Goal: Information Seeking & Learning: Learn about a topic

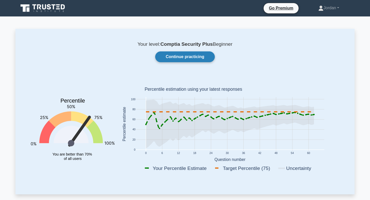
click at [177, 59] on link "Continue practicing" at bounding box center [185, 56] width 60 height 11
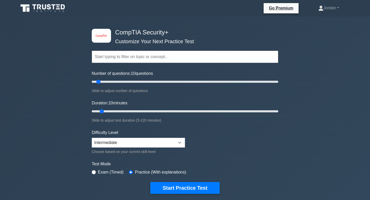
click at [173, 51] on input "text" at bounding box center [185, 57] width 187 height 12
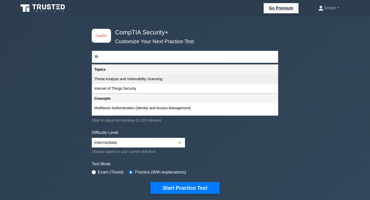
click at [149, 80] on div "Threat Analysis and Vulnerability Scanning" at bounding box center [185, 79] width 186 height 10
type input "Threat Analysis and Vulnerability Scanning"
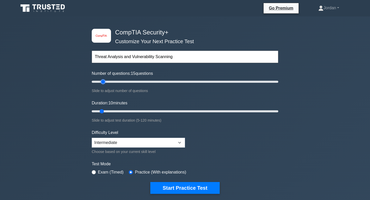
type input "15"
click at [102, 83] on input "Number of questions: 15 questions" at bounding box center [185, 82] width 187 height 6
drag, startPoint x: 101, startPoint y: 112, endPoint x: 116, endPoint y: 113, distance: 15.0
type input "20"
click at [116, 113] on input "Duration: 20 minutes" at bounding box center [185, 111] width 187 height 6
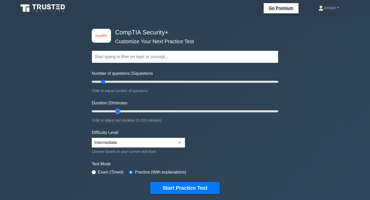
scroll to position [10, 0]
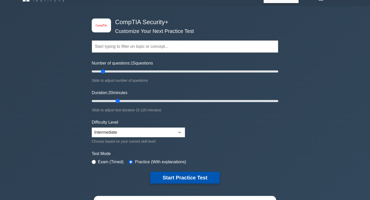
click at [178, 180] on button "Start Practice Test" at bounding box center [184, 178] width 69 height 12
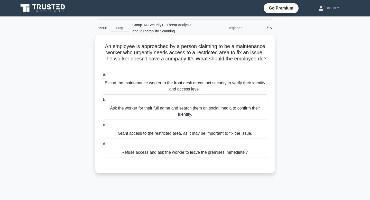
click at [247, 111] on div "Ask the worker for their full name and search them on social media to confirm t…" at bounding box center [185, 111] width 167 height 17
click at [102, 102] on input "b. Ask the worker for their full name and search them on social media to confir…" at bounding box center [102, 99] width 0 height 3
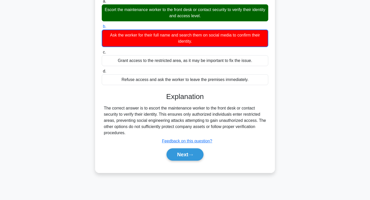
scroll to position [78, 0]
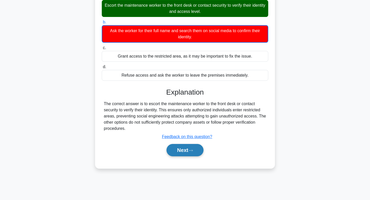
click at [175, 150] on button "Next" at bounding box center [185, 150] width 37 height 12
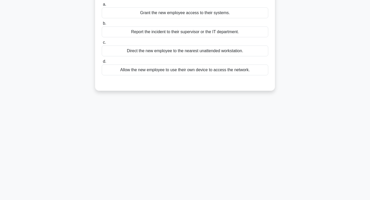
scroll to position [0, 0]
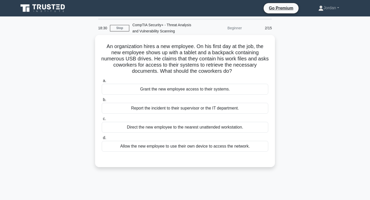
click at [199, 108] on div "Report the incident to their supervisor or the IT department." at bounding box center [185, 108] width 167 height 11
click at [102, 102] on input "b. Report the incident to their supervisor or the IT department." at bounding box center [102, 99] width 0 height 3
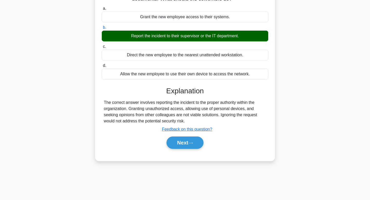
scroll to position [78, 0]
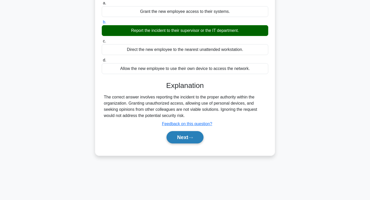
click at [185, 132] on button "Next" at bounding box center [185, 137] width 37 height 12
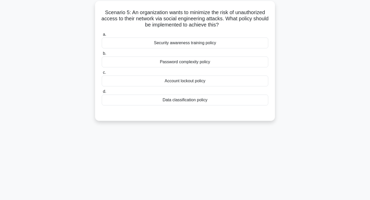
scroll to position [0, 0]
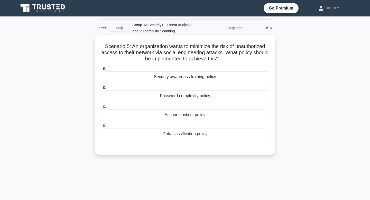
click at [182, 97] on div "Password complexity policy" at bounding box center [185, 96] width 167 height 11
click at [102, 89] on input "b. Password complexity policy" at bounding box center [102, 87] width 0 height 3
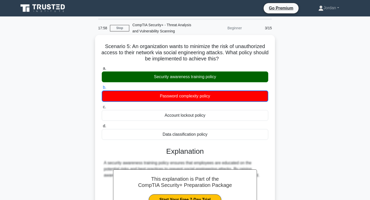
click at [181, 79] on div "Security awareness training policy" at bounding box center [185, 76] width 167 height 11
click at [102, 70] on input "a. Security awareness training policy" at bounding box center [102, 68] width 0 height 3
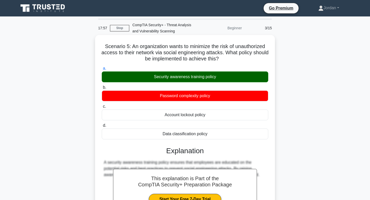
scroll to position [78, 0]
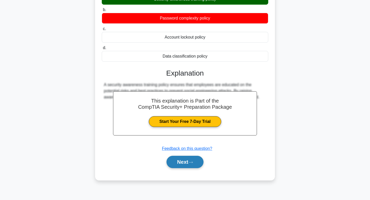
click at [182, 165] on button "Next" at bounding box center [185, 162] width 37 height 12
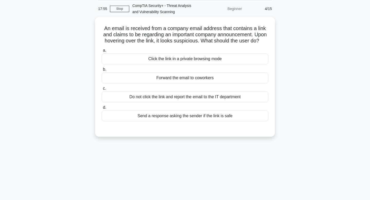
scroll to position [0, 0]
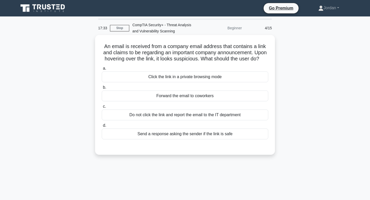
click at [167, 115] on div "Do not click the link and report the email to the IT department" at bounding box center [185, 115] width 167 height 11
click at [102, 108] on input "c. Do not click the link and report the email to the IT department" at bounding box center [102, 106] width 0 height 3
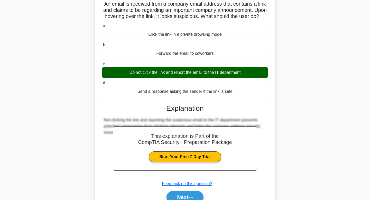
scroll to position [78, 0]
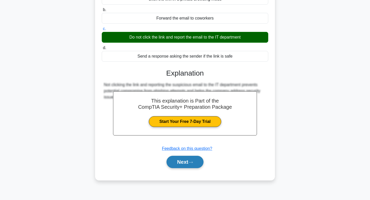
click at [188, 164] on button "Next" at bounding box center [185, 162] width 37 height 12
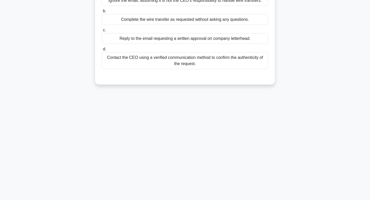
scroll to position [0, 0]
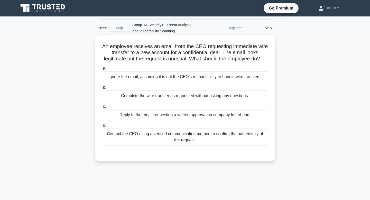
click at [198, 139] on div "Contact the CEO using a verified communication method to confirm the authentici…" at bounding box center [185, 137] width 167 height 17
click at [102, 127] on input "d. Contact the CEO using a verified communication method to confirm the authent…" at bounding box center [102, 125] width 0 height 3
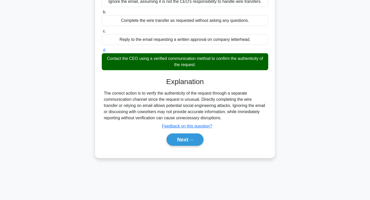
scroll to position [78, 0]
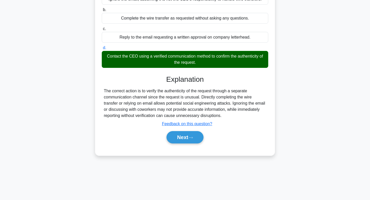
click at [198, 139] on button "Next" at bounding box center [185, 137] width 37 height 12
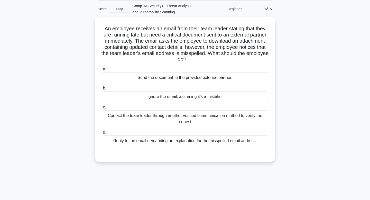
scroll to position [23, 0]
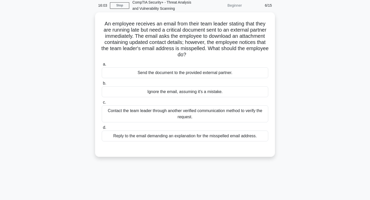
click at [187, 117] on div "Contact the team leader through another verified communication method to verify…" at bounding box center [185, 113] width 167 height 17
click at [102, 104] on input "c. Contact the team leader through another verified communication method to ver…" at bounding box center [102, 102] width 0 height 3
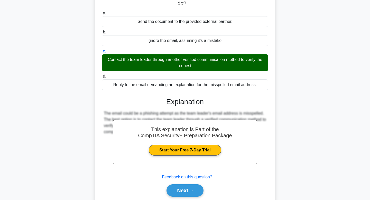
scroll to position [92, 0]
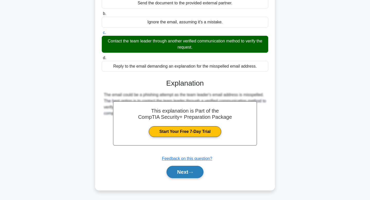
click at [185, 171] on button "Next" at bounding box center [185, 172] width 37 height 12
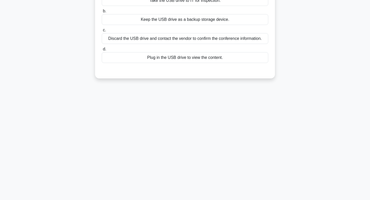
scroll to position [0, 0]
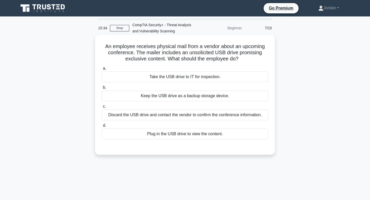
click at [176, 78] on div "Take the USB drive to IT for inspection." at bounding box center [185, 76] width 167 height 11
click at [102, 70] on input "a. Take the USB drive to IT for inspection." at bounding box center [102, 68] width 0 height 3
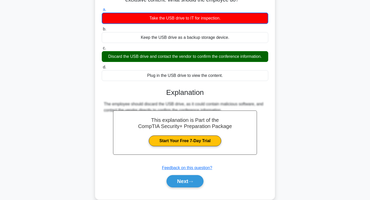
scroll to position [61, 0]
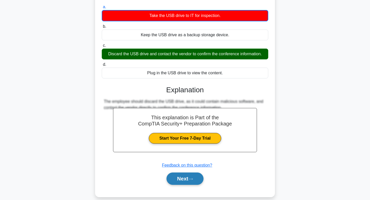
click at [181, 178] on button "Next" at bounding box center [185, 179] width 37 height 12
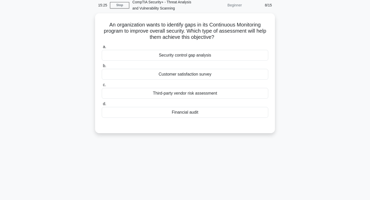
scroll to position [0, 0]
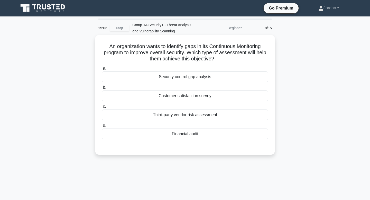
click at [173, 115] on div "Third-party vendor risk assessment" at bounding box center [185, 115] width 167 height 11
click at [102, 108] on input "c. Third-party vendor risk assessment" at bounding box center [102, 106] width 0 height 3
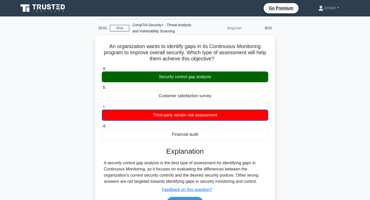
click at [177, 76] on div "Security control gap analysis" at bounding box center [185, 76] width 167 height 11
click at [102, 70] on input "a. Security control gap analysis" at bounding box center [102, 68] width 0 height 3
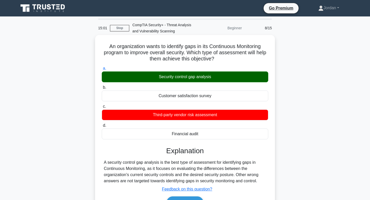
click at [177, 76] on div "Security control gap analysis" at bounding box center [185, 76] width 167 height 11
click at [102, 70] on input "a. Security control gap analysis" at bounding box center [102, 68] width 0 height 3
click at [177, 76] on div "Security control gap analysis" at bounding box center [185, 76] width 167 height 11
click at [102, 70] on input "a. Security control gap analysis" at bounding box center [102, 68] width 0 height 3
click at [177, 76] on div "Security control gap analysis" at bounding box center [185, 76] width 167 height 11
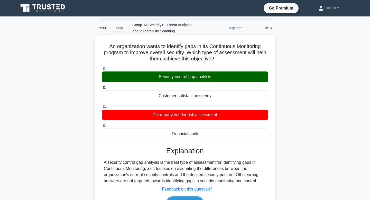
click at [102, 70] on input "a. Security control gap analysis" at bounding box center [102, 68] width 0 height 3
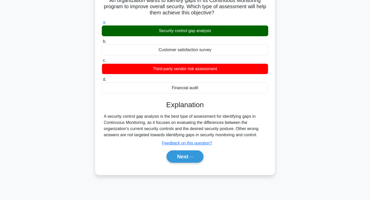
scroll to position [78, 0]
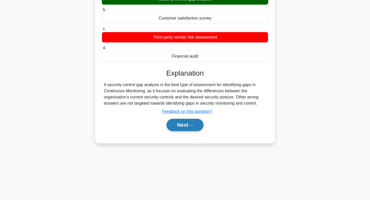
click at [185, 122] on button "Next" at bounding box center [185, 125] width 37 height 12
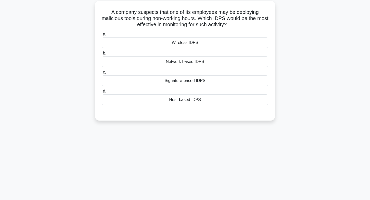
scroll to position [0, 0]
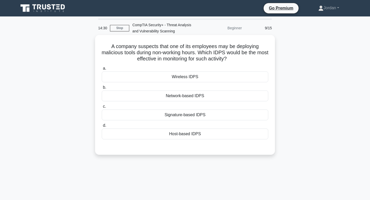
click at [180, 78] on div "Wireless IDPS" at bounding box center [185, 76] width 167 height 11
click at [102, 70] on input "a. Wireless IDPS" at bounding box center [102, 68] width 0 height 3
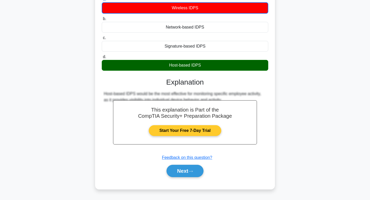
scroll to position [78, 0]
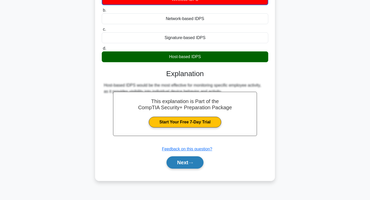
click at [184, 163] on button "Next" at bounding box center [185, 162] width 37 height 12
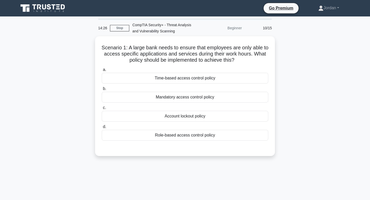
scroll to position [0, 0]
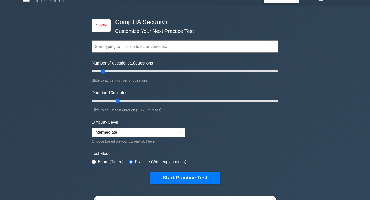
click at [135, 46] on input "text" at bounding box center [185, 46] width 187 height 12
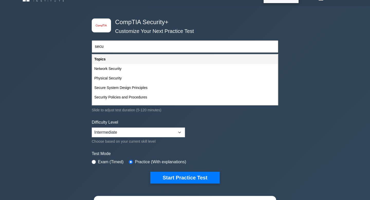
type input "secur"
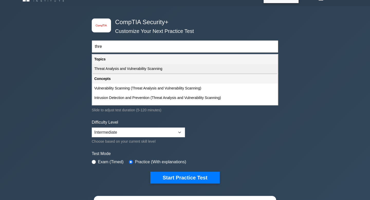
click at [113, 65] on div "Threat Analysis and Vulnerability Scanning" at bounding box center [185, 69] width 186 height 10
type input "Threat Analysis and Vulnerability Scanning"
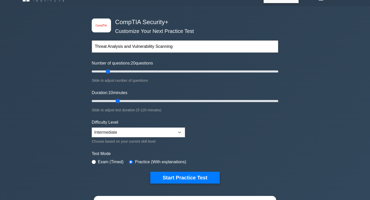
type input "15"
click at [104, 73] on input "Number of questions: 15 questions" at bounding box center [185, 71] width 187 height 6
drag, startPoint x: 119, startPoint y: 101, endPoint x: 123, endPoint y: 101, distance: 4.1
type input "25"
click at [123, 101] on input "Duration: 25 minutes" at bounding box center [185, 101] width 187 height 6
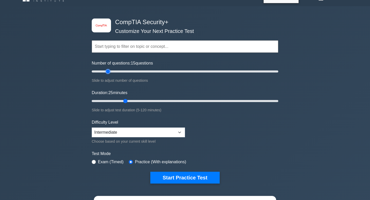
click at [105, 71] on input "Number of questions: 15 questions" at bounding box center [185, 71] width 187 height 6
drag, startPoint x: 105, startPoint y: 70, endPoint x: 98, endPoint y: 71, distance: 6.7
type input "10"
click at [98, 71] on input "Number of questions: 10 questions" at bounding box center [185, 71] width 187 height 6
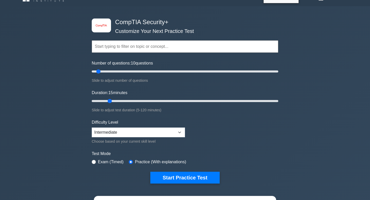
drag, startPoint x: 125, startPoint y: 100, endPoint x: 111, endPoint y: 99, distance: 13.9
type input "15"
click at [111, 99] on input "Duration: 15 minutes" at bounding box center [185, 101] width 187 height 6
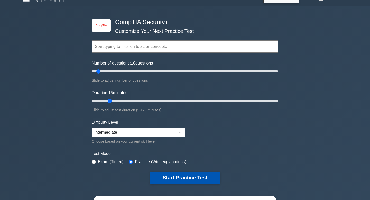
click at [168, 179] on button "Start Practice Test" at bounding box center [184, 178] width 69 height 12
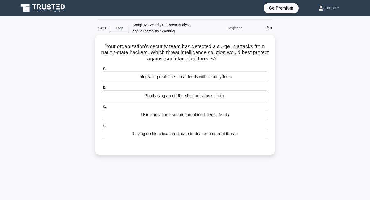
click at [198, 78] on div "Integrating real-time threat feeds with security tools" at bounding box center [185, 76] width 167 height 11
click at [102, 70] on input "a. Integrating real-time threat feeds with security tools" at bounding box center [102, 68] width 0 height 3
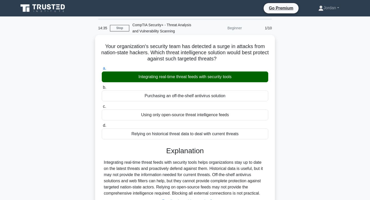
scroll to position [78, 0]
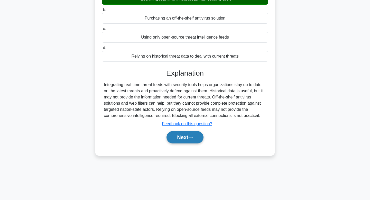
click at [181, 142] on button "Next" at bounding box center [185, 137] width 37 height 12
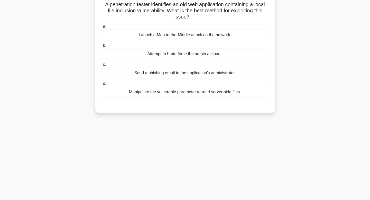
scroll to position [0, 0]
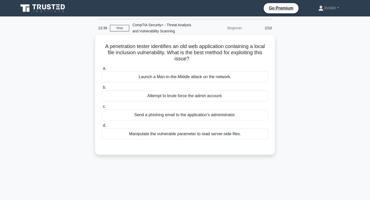
click at [166, 136] on div "Manipulate the vulnerable parameter to read server-side files." at bounding box center [185, 134] width 167 height 11
click at [102, 127] on input "d. Manipulate the vulnerable parameter to read server-side files." at bounding box center [102, 125] width 0 height 3
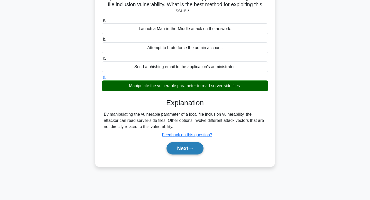
scroll to position [42, 0]
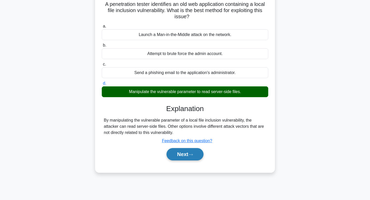
click at [183, 157] on button "Next" at bounding box center [185, 154] width 37 height 12
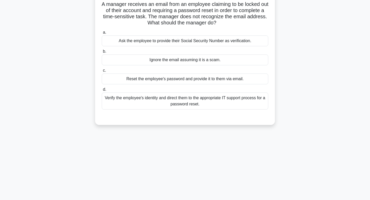
click at [201, 100] on div "Verify the employee's identity and direct them to the appropriate IT support pr…" at bounding box center [185, 101] width 167 height 17
click at [102, 91] on input "d. Verify the employee's identity and direct them to the appropriate IT support…" at bounding box center [102, 89] width 0 height 3
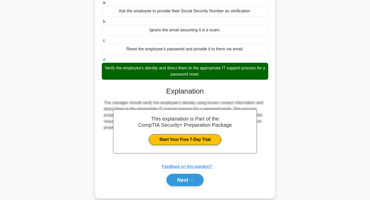
scroll to position [80, 0]
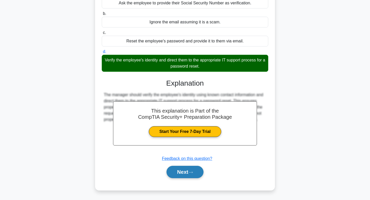
click at [193, 176] on button "Next" at bounding box center [185, 172] width 37 height 12
click at [181, 173] on button "Next" at bounding box center [185, 172] width 37 height 12
click at [172, 172] on button "Next" at bounding box center [185, 172] width 37 height 12
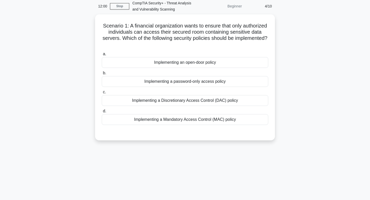
scroll to position [23, 0]
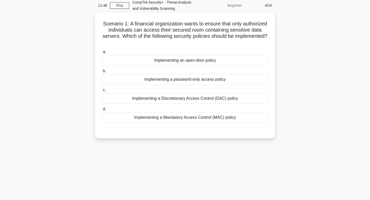
click at [198, 121] on div "Implementing a Mandatory Access Control (MAC) policy" at bounding box center [185, 117] width 167 height 11
click at [102, 111] on input "d. Implementing a Mandatory Access Control (MAC) policy" at bounding box center [102, 108] width 0 height 3
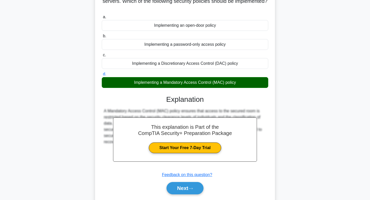
scroll to position [78, 0]
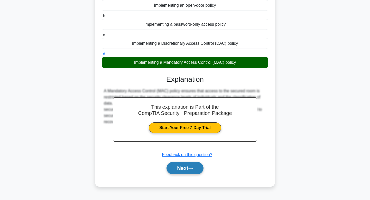
click at [184, 173] on button "Next" at bounding box center [185, 168] width 37 height 12
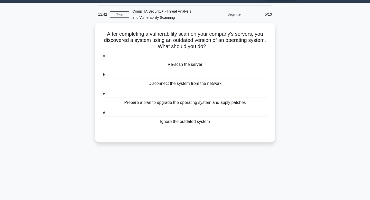
scroll to position [0, 0]
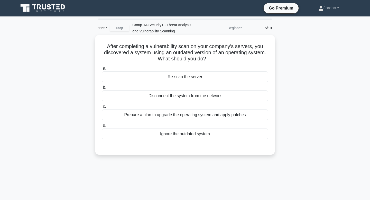
click at [196, 117] on div "Prepare a plan to upgrade the operating system and apply patches" at bounding box center [185, 115] width 167 height 11
click at [102, 108] on input "c. Prepare a plan to upgrade the operating system and apply patches" at bounding box center [102, 106] width 0 height 3
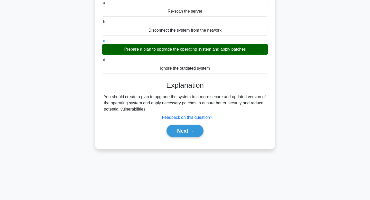
scroll to position [78, 0]
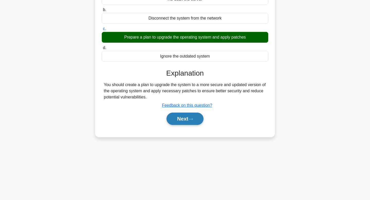
click at [182, 119] on button "Next" at bounding box center [185, 119] width 37 height 12
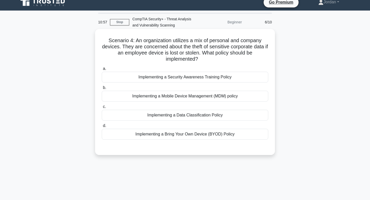
scroll to position [0, 0]
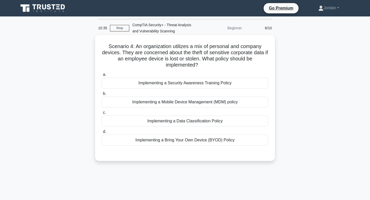
click at [199, 103] on div "Implementing a Mobile Device Management (MDM) policy" at bounding box center [185, 102] width 167 height 11
click at [102, 95] on input "b. Implementing a Mobile Device Management (MDM) policy" at bounding box center [102, 93] width 0 height 3
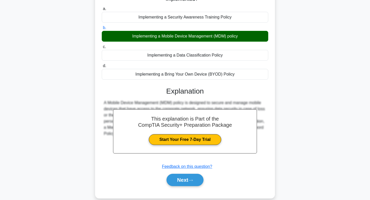
scroll to position [78, 0]
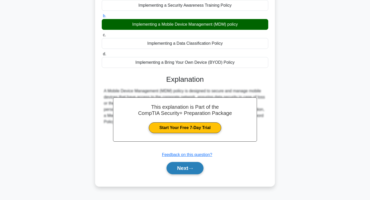
click at [190, 169] on button "Next" at bounding box center [185, 168] width 37 height 12
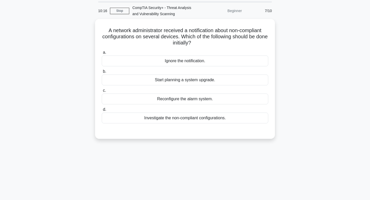
scroll to position [0, 0]
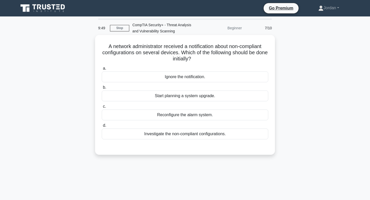
click at [174, 134] on div "Investigate the non-compliant configurations." at bounding box center [185, 134] width 167 height 11
click at [102, 127] on input "d. Investigate the non-compliant configurations." at bounding box center [102, 125] width 0 height 3
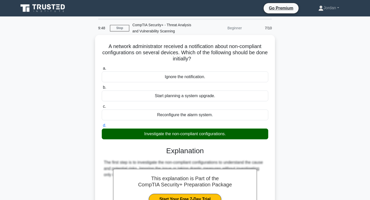
scroll to position [78, 0]
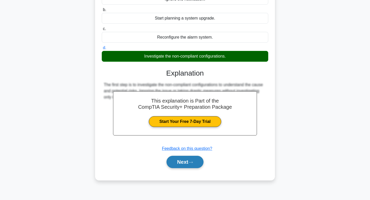
click at [184, 159] on button "Next" at bounding box center [185, 162] width 37 height 12
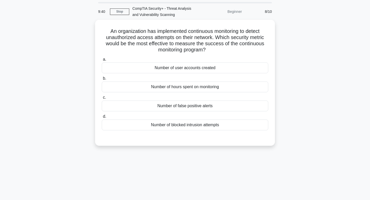
scroll to position [0, 0]
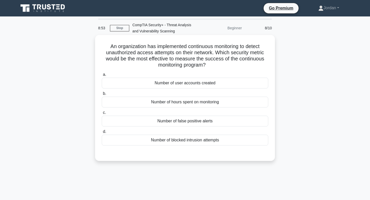
click at [174, 85] on div "Number of user accounts created" at bounding box center [185, 83] width 167 height 11
click at [102, 76] on input "a. Number of user accounts created" at bounding box center [102, 74] width 0 height 3
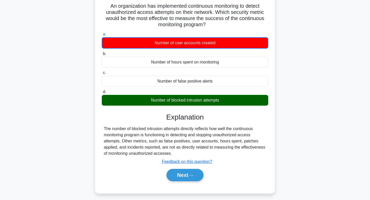
scroll to position [42, 0]
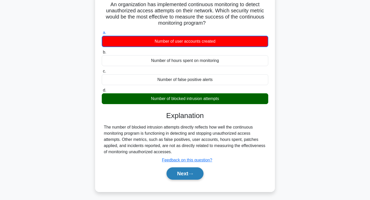
click at [181, 175] on button "Next" at bounding box center [185, 173] width 37 height 12
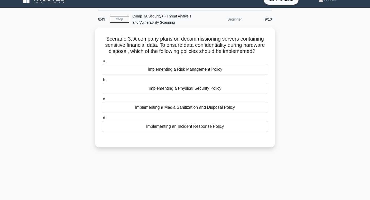
scroll to position [0, 0]
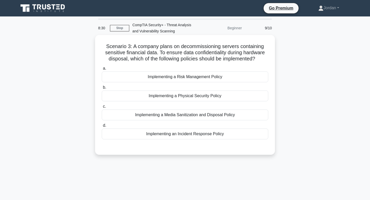
click at [207, 116] on div "Implementing a Media Sanitization and Disposal Policy" at bounding box center [185, 115] width 167 height 11
click at [102, 108] on input "c. Implementing a Media Sanitization and Disposal Policy" at bounding box center [102, 106] width 0 height 3
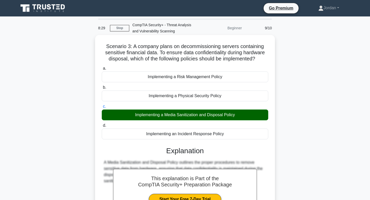
scroll to position [78, 0]
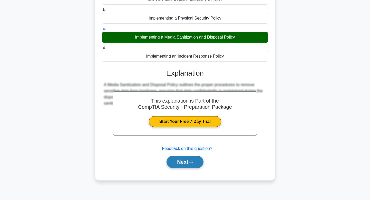
click at [186, 159] on button "Next" at bounding box center [185, 162] width 37 height 12
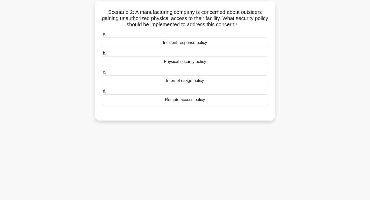
scroll to position [0, 0]
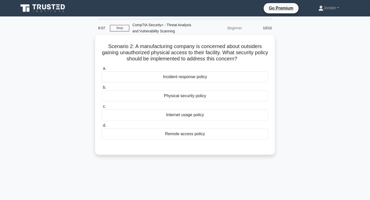
click at [212, 95] on div "Physical security policy" at bounding box center [185, 96] width 167 height 11
click at [102, 89] on input "b. Physical security policy" at bounding box center [102, 87] width 0 height 3
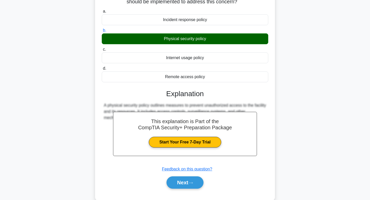
scroll to position [78, 0]
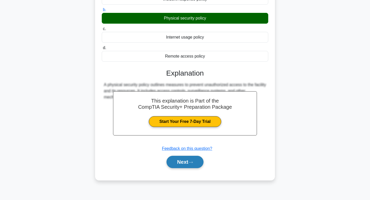
click at [180, 161] on button "Next" at bounding box center [185, 162] width 37 height 12
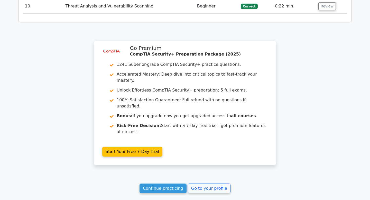
scroll to position [729, 0]
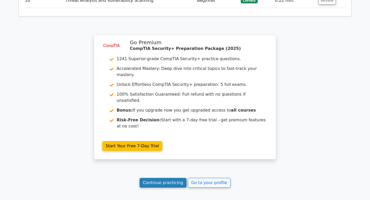
click at [157, 178] on link "Continue practicing" at bounding box center [163, 183] width 47 height 10
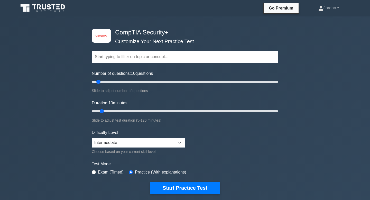
click at [165, 57] on input "text" at bounding box center [185, 57] width 187 height 12
click at [58, 52] on div "image/svg+xml CompTIA Security+ Customize Your Next Practice Test Topics Crypto…" at bounding box center [185, 167] width 370 height 303
click at [119, 57] on input "text" at bounding box center [185, 57] width 187 height 12
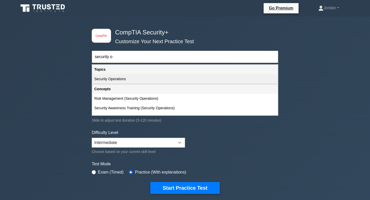
click at [105, 83] on div "Security Operations" at bounding box center [185, 79] width 186 height 10
type input "Security Operations"
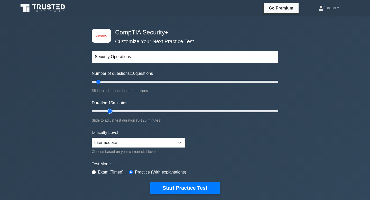
drag, startPoint x: 102, startPoint y: 110, endPoint x: 109, endPoint y: 110, distance: 7.5
type input "15"
click at [109, 110] on input "Duration: 15 minutes" at bounding box center [185, 111] width 187 height 6
click at [142, 61] on input "text" at bounding box center [185, 57] width 187 height 12
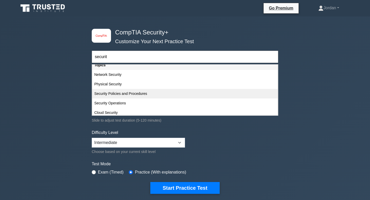
scroll to position [5, 0]
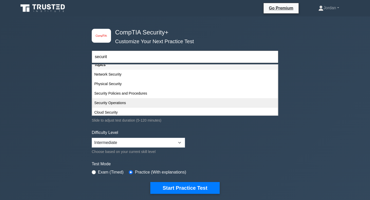
click at [125, 103] on div "Security Operations" at bounding box center [185, 103] width 186 height 10
type input "Security Operations"
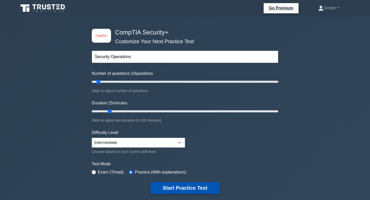
click at [172, 184] on button "Start Practice Test" at bounding box center [184, 188] width 69 height 12
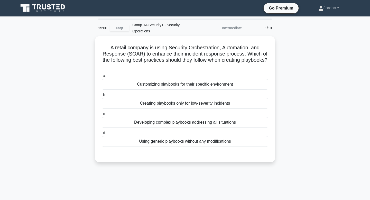
click at [172, 184] on div "15:00 Stop CompTIA Security+ - Security Operations Intermediate 1/10 A retail c…" at bounding box center [184, 147] width 339 height 257
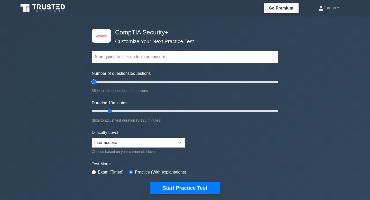
drag, startPoint x: 98, startPoint y: 83, endPoint x: 94, endPoint y: 83, distance: 4.1
type input "5"
click at [94, 83] on input "Number of questions: 5 questions" at bounding box center [185, 82] width 187 height 6
click at [191, 57] on input "text" at bounding box center [185, 57] width 187 height 12
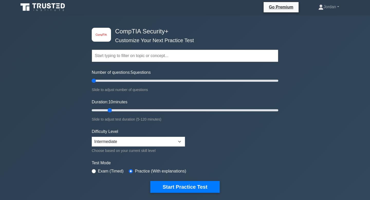
scroll to position [2, 0]
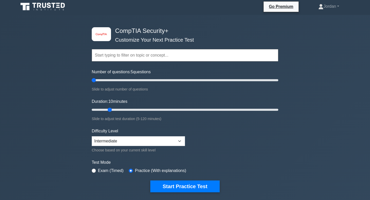
click at [206, 53] on input "text" at bounding box center [185, 55] width 187 height 12
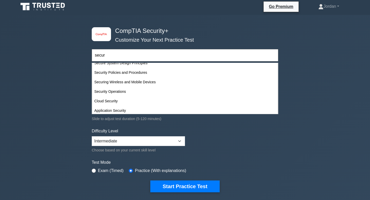
scroll to position [37, 0]
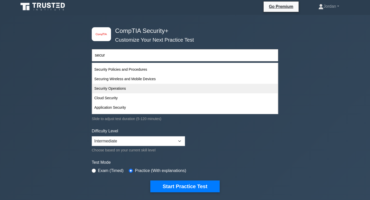
click at [104, 89] on div "Security Operations" at bounding box center [185, 89] width 186 height 10
type input "Security Operations"
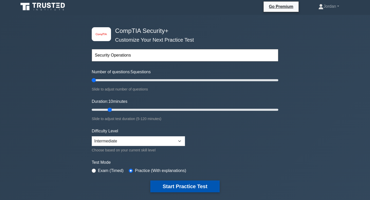
click at [181, 186] on button "Start Practice Test" at bounding box center [184, 187] width 69 height 12
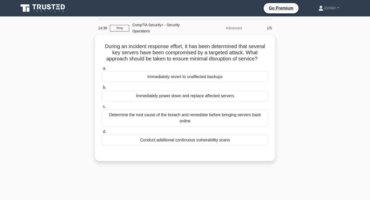
click at [202, 79] on div "Immediately revert to unaffected backups" at bounding box center [185, 76] width 167 height 11
click at [102, 70] on input "a. Immediately revert to unaffected backups" at bounding box center [102, 68] width 0 height 3
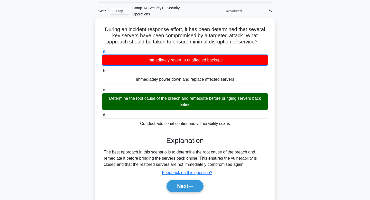
scroll to position [35, 0]
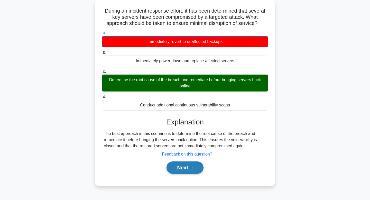
click at [182, 167] on button "Next" at bounding box center [185, 168] width 37 height 12
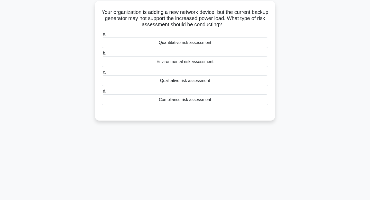
scroll to position [0, 0]
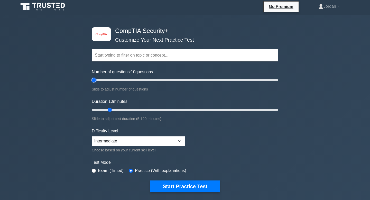
click at [96, 80] on input "Number of questions: 10 questions" at bounding box center [185, 80] width 187 height 6
type input "10"
click at [98, 80] on input "Number of questions: 10 questions" at bounding box center [185, 80] width 187 height 6
drag, startPoint x: 109, startPoint y: 108, endPoint x: 116, endPoint y: 107, distance: 7.5
type input "20"
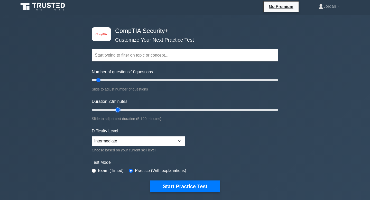
click at [116, 107] on input "Duration: 20 minutes" at bounding box center [185, 110] width 187 height 6
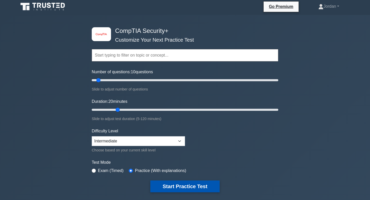
click at [189, 190] on button "Start Practice Test" at bounding box center [184, 187] width 69 height 12
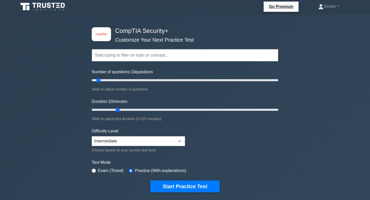
click at [130, 57] on input "text" at bounding box center [185, 55] width 187 height 12
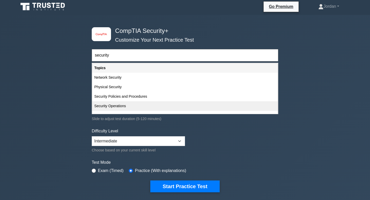
click at [124, 104] on div "Security Operations" at bounding box center [185, 106] width 186 height 10
type input "Security Operations"
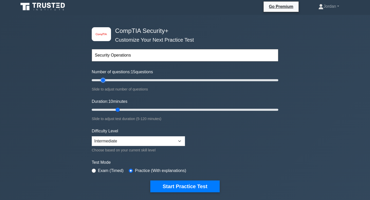
type input "15"
click at [101, 81] on input "Number of questions: 15 questions" at bounding box center [185, 80] width 187 height 6
drag, startPoint x: 118, startPoint y: 109, endPoint x: 124, endPoint y: 109, distance: 7.0
type input "25"
click at [124, 109] on input "Duration: 25 minutes" at bounding box center [185, 110] width 187 height 6
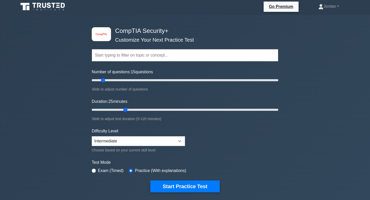
click at [145, 56] on input "text" at bounding box center [185, 55] width 187 height 12
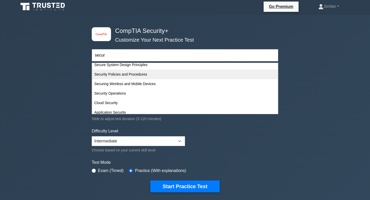
scroll to position [32, 0]
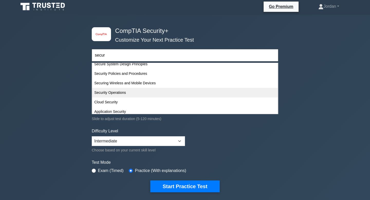
click at [116, 94] on div "Security Operations" at bounding box center [185, 93] width 186 height 10
type input "Security Operations"
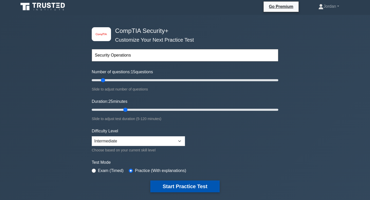
click at [187, 187] on button "Start Practice Test" at bounding box center [184, 187] width 69 height 12
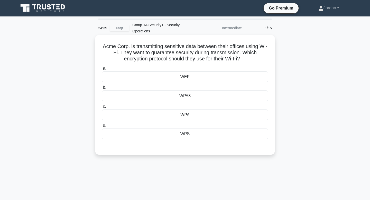
click at [188, 135] on div "WPS" at bounding box center [185, 134] width 167 height 11
click at [102, 127] on input "d. WPS" at bounding box center [102, 125] width 0 height 3
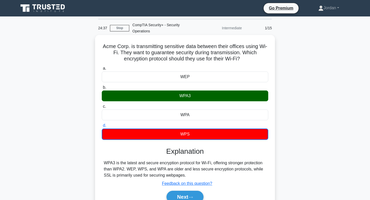
click at [185, 97] on div "WPA3" at bounding box center [185, 96] width 167 height 11
click at [102, 89] on input "b. WPA3" at bounding box center [102, 87] width 0 height 3
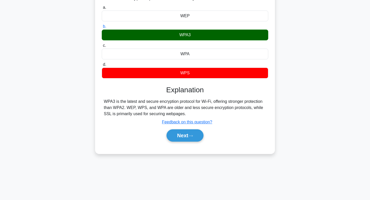
scroll to position [63, 0]
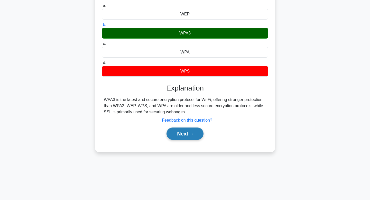
click at [185, 137] on button "Next" at bounding box center [185, 134] width 37 height 12
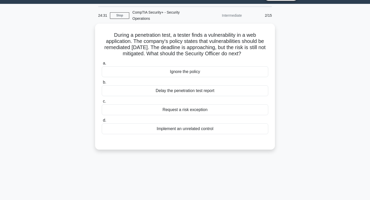
scroll to position [0, 0]
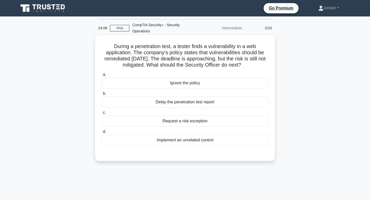
click at [197, 122] on div "Request a risk exception" at bounding box center [185, 121] width 167 height 11
click at [102, 114] on input "c. Request a risk exception" at bounding box center [102, 112] width 0 height 3
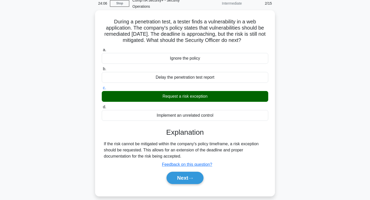
scroll to position [78, 0]
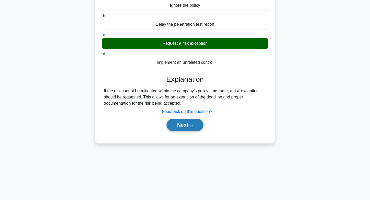
click at [193, 123] on button "Next" at bounding box center [185, 125] width 37 height 12
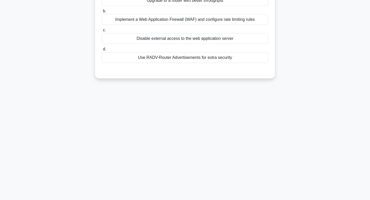
scroll to position [0, 0]
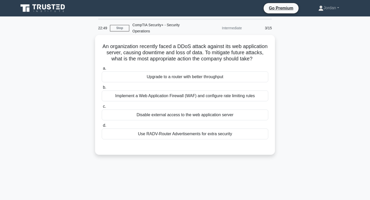
click at [211, 98] on div "Implement a Web Application Firewall (WAF) and configure rate limiting rules" at bounding box center [185, 96] width 167 height 11
click at [102, 89] on input "b. Implement a Web Application Firewall (WAF) and configure rate limiting rules" at bounding box center [102, 87] width 0 height 3
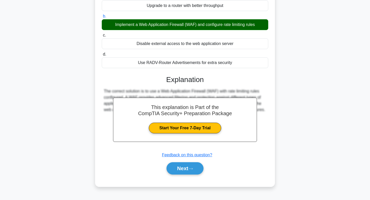
scroll to position [78, 0]
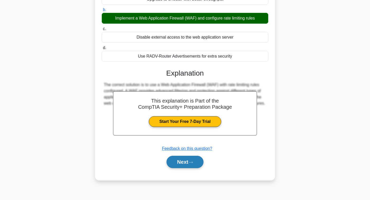
click at [190, 164] on button "Next" at bounding box center [185, 162] width 37 height 12
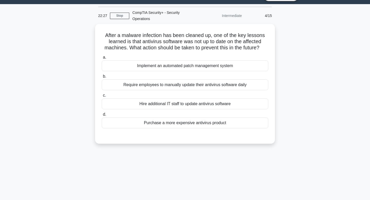
scroll to position [0, 0]
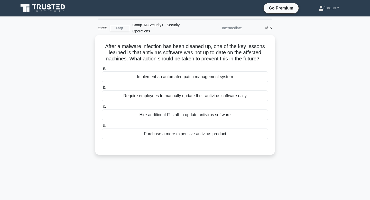
click at [162, 77] on div "Implement an automated patch management system" at bounding box center [185, 76] width 167 height 11
click at [102, 70] on input "a. Implement an automated patch management system" at bounding box center [102, 68] width 0 height 3
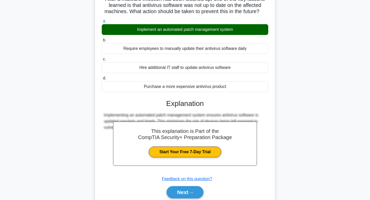
scroll to position [78, 0]
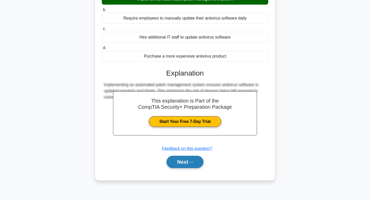
click at [174, 163] on button "Next" at bounding box center [185, 162] width 37 height 12
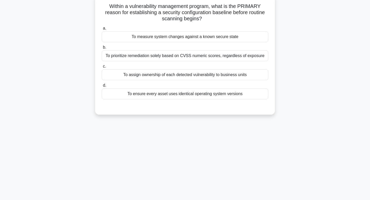
scroll to position [0, 0]
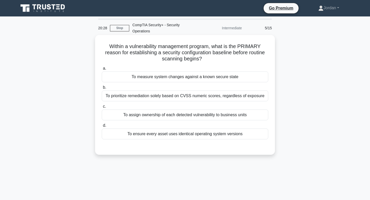
click at [171, 95] on div "To prioritize remediation solely based on CVSS numeric scores, regardless of ex…" at bounding box center [185, 96] width 167 height 11
click at [102, 89] on input "b. To prioritize remediation solely based on CVSS numeric scores, regardless of…" at bounding box center [102, 87] width 0 height 3
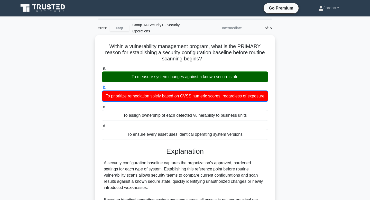
click at [168, 75] on div "To measure system changes against a known secure state" at bounding box center [185, 76] width 167 height 11
click at [102, 70] on input "a. To measure system changes against a known secure state" at bounding box center [102, 68] width 0 height 3
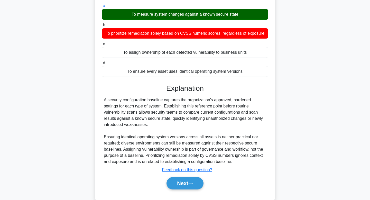
scroll to position [78, 0]
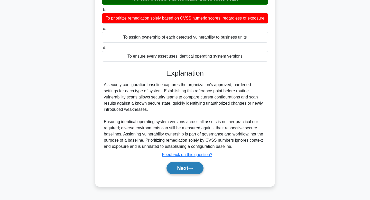
click at [177, 172] on button "Next" at bounding box center [185, 168] width 37 height 12
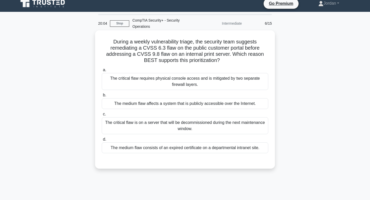
scroll to position [4, 0]
click at [171, 127] on div "The critical flaw is on a server that will be decommissioned during the next ma…" at bounding box center [185, 126] width 167 height 17
click at [102, 116] on input "c. The critical flaw is on a server that will be decommissioned during the next…" at bounding box center [102, 114] width 0 height 3
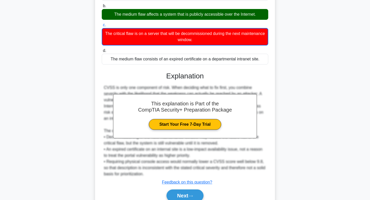
scroll to position [118, 0]
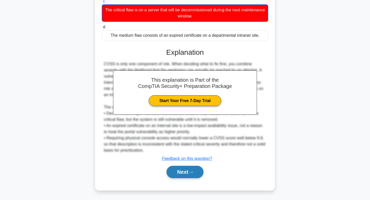
click at [183, 171] on button "Next" at bounding box center [185, 172] width 37 height 12
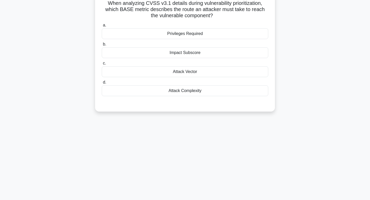
scroll to position [0, 0]
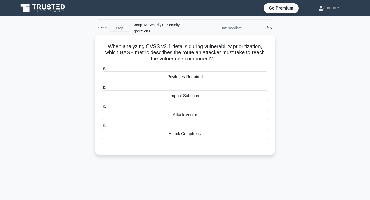
click at [182, 116] on div "Attack Vector" at bounding box center [185, 115] width 167 height 11
click at [102, 108] on input "c. Attack Vector" at bounding box center [102, 106] width 0 height 3
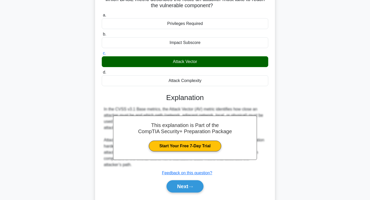
scroll to position [78, 0]
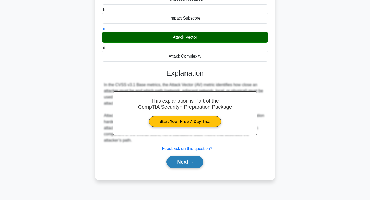
click at [180, 160] on button "Next" at bounding box center [185, 162] width 37 height 12
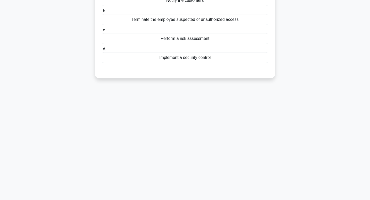
scroll to position [0, 0]
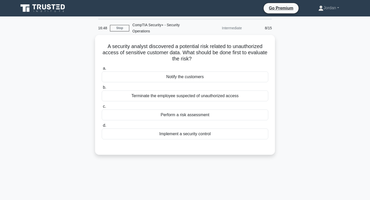
click at [186, 115] on div "Perform a risk assessment" at bounding box center [185, 115] width 167 height 11
click at [102, 108] on input "c. Perform a risk assessment" at bounding box center [102, 106] width 0 height 3
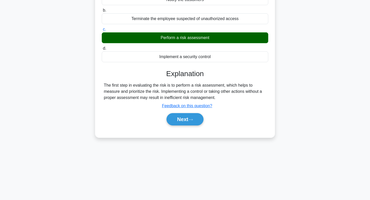
scroll to position [78, 0]
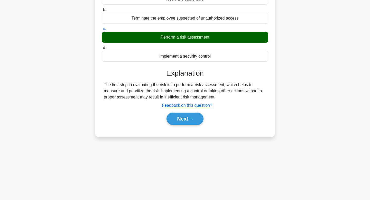
click at [186, 115] on button "Next" at bounding box center [185, 119] width 37 height 12
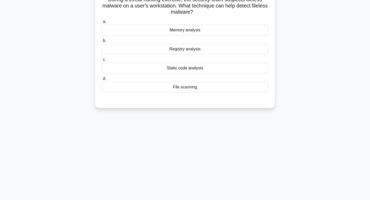
scroll to position [0, 0]
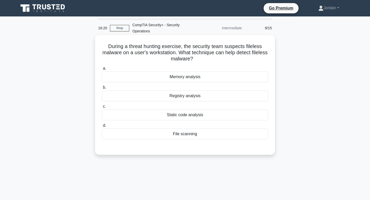
click at [177, 115] on div "Static code analysis" at bounding box center [185, 115] width 167 height 11
click at [102, 108] on input "c. Static code analysis" at bounding box center [102, 106] width 0 height 3
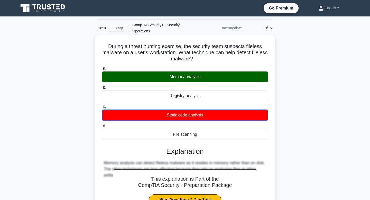
click at [187, 79] on div "Memory analysis" at bounding box center [185, 76] width 167 height 11
click at [102, 70] on input "a. Memory analysis" at bounding box center [102, 68] width 0 height 3
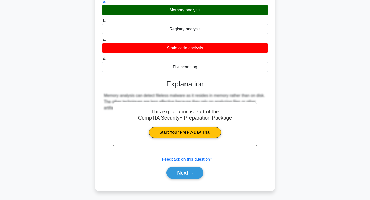
scroll to position [66, 0]
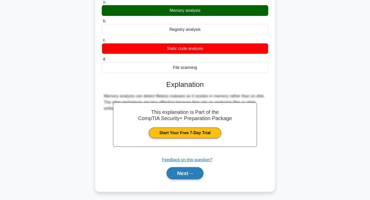
click at [185, 172] on button "Next" at bounding box center [185, 173] width 37 height 12
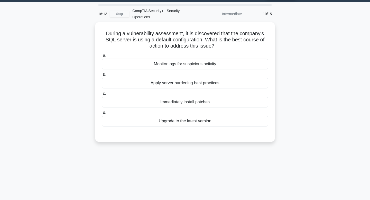
scroll to position [0, 0]
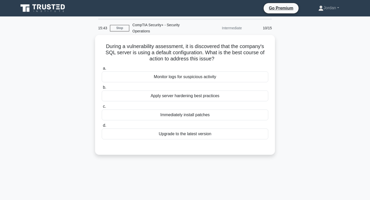
click at [196, 96] on div "Apply server hardening best practices" at bounding box center [185, 96] width 167 height 11
click at [102, 89] on input "b. Apply server hardening best practices" at bounding box center [102, 87] width 0 height 3
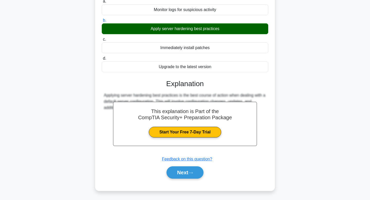
scroll to position [67, 0]
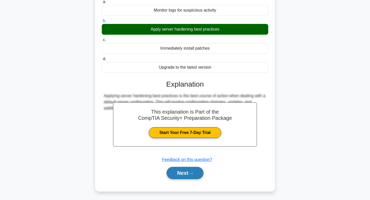
click at [187, 168] on button "Next" at bounding box center [185, 173] width 37 height 12
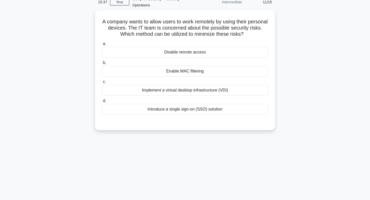
scroll to position [0, 0]
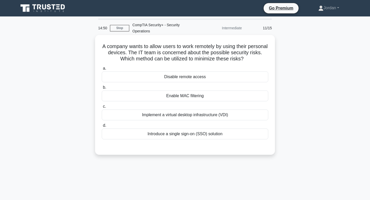
click at [181, 97] on div "Enable MAC filtering" at bounding box center [185, 96] width 167 height 11
click at [102, 89] on input "b. Enable MAC filtering" at bounding box center [102, 87] width 0 height 3
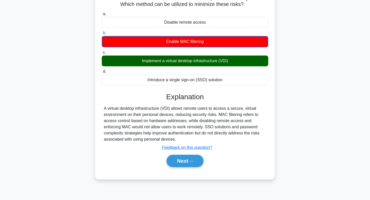
scroll to position [54, 0]
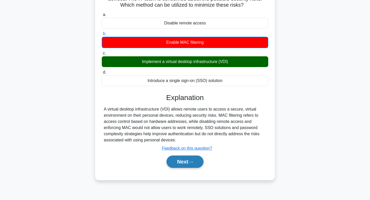
click at [178, 161] on button "Next" at bounding box center [185, 162] width 37 height 12
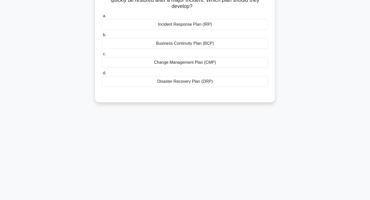
scroll to position [0, 0]
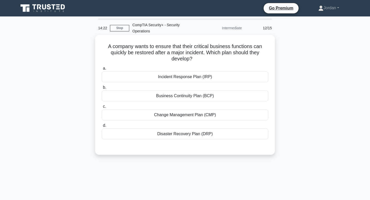
click at [173, 76] on div "Incident Response Plan (IRP)" at bounding box center [185, 76] width 167 height 11
click at [102, 70] on input "a. Incident Response Plan (IRP)" at bounding box center [102, 68] width 0 height 3
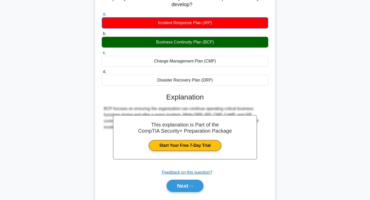
scroll to position [78, 0]
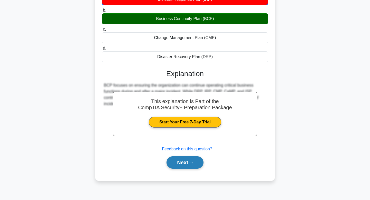
click at [183, 160] on button "Next" at bounding box center [185, 162] width 37 height 12
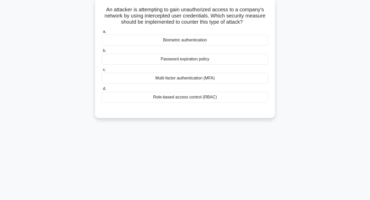
scroll to position [0, 0]
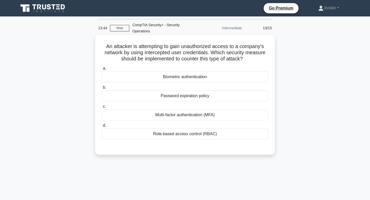
click at [174, 116] on div "Multi-factor authentication (MFA)" at bounding box center [185, 115] width 167 height 11
click at [102, 108] on input "c. Multi-factor authentication (MFA)" at bounding box center [102, 106] width 0 height 3
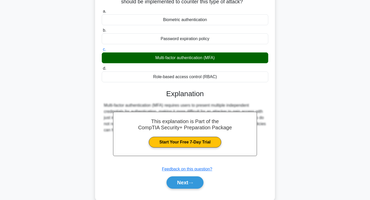
scroll to position [78, 0]
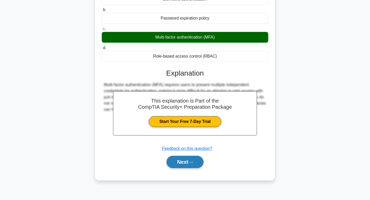
click at [192, 157] on button "Next" at bounding box center [185, 162] width 37 height 12
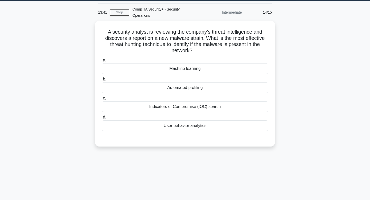
scroll to position [0, 0]
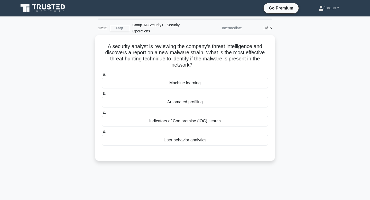
click at [180, 122] on div "Indicators of Compromise (IOC) search" at bounding box center [185, 121] width 167 height 11
click at [102, 114] on input "c. Indicators of Compromise (IOC) search" at bounding box center [102, 112] width 0 height 3
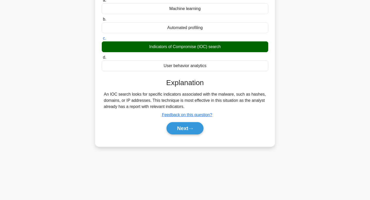
scroll to position [78, 0]
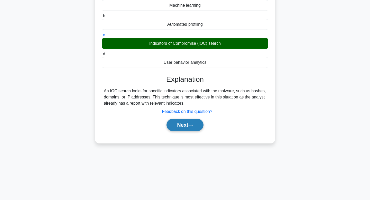
click at [183, 122] on button "Next" at bounding box center [185, 125] width 37 height 12
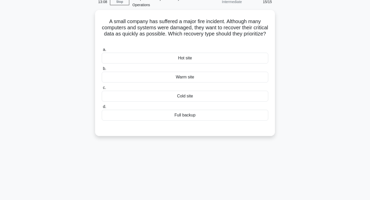
scroll to position [0, 0]
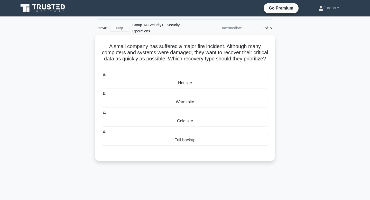
click at [192, 82] on div "Hot site" at bounding box center [185, 83] width 167 height 11
click at [102, 76] on input "a. Hot site" at bounding box center [102, 74] width 0 height 3
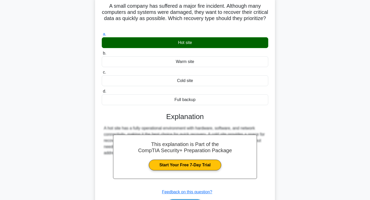
scroll to position [78, 0]
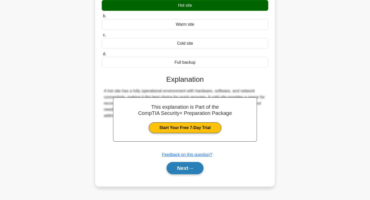
click at [184, 170] on button "Next" at bounding box center [185, 168] width 37 height 12
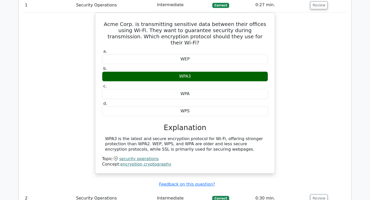
scroll to position [441, 0]
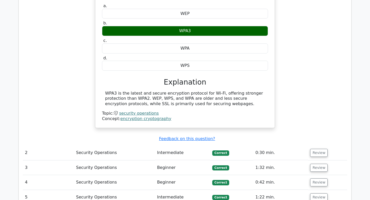
click at [91, 146] on td "Security Operations" at bounding box center [114, 153] width 81 height 15
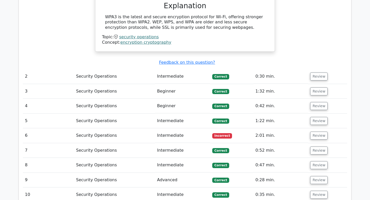
scroll to position [521, 0]
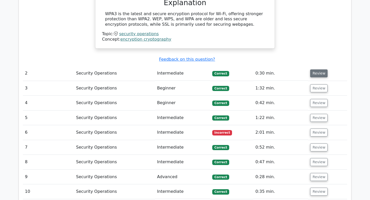
click at [318, 69] on button "Review" at bounding box center [318, 73] width 17 height 8
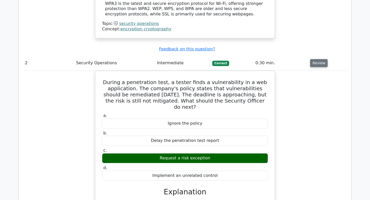
scroll to position [518, 0]
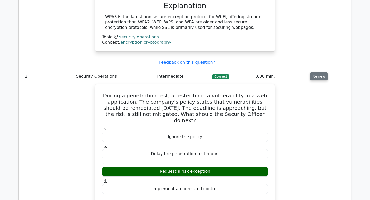
click at [319, 73] on button "Review" at bounding box center [318, 77] width 17 height 8
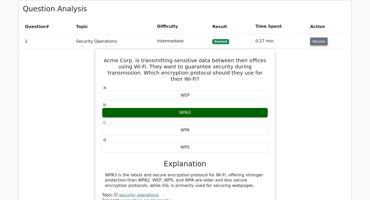
scroll to position [360, 0]
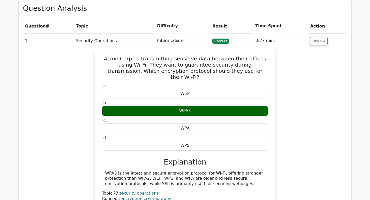
click at [219, 106] on div "WPA3" at bounding box center [185, 111] width 166 height 10
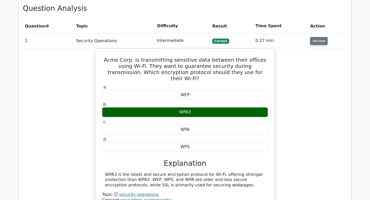
click at [316, 37] on button "Review" at bounding box center [318, 41] width 17 height 8
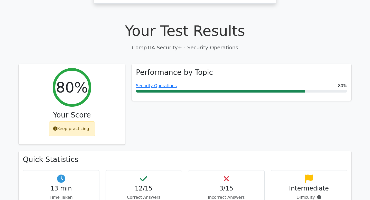
scroll to position [143, 0]
